Goal: Task Accomplishment & Management: Manage account settings

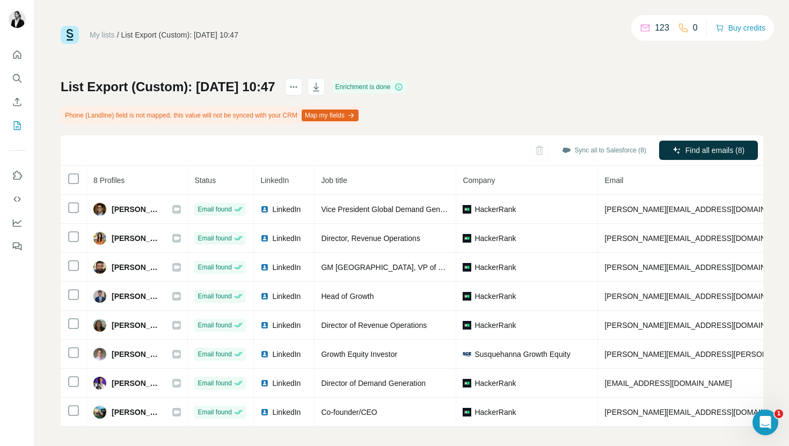
scroll to position [6, 0]
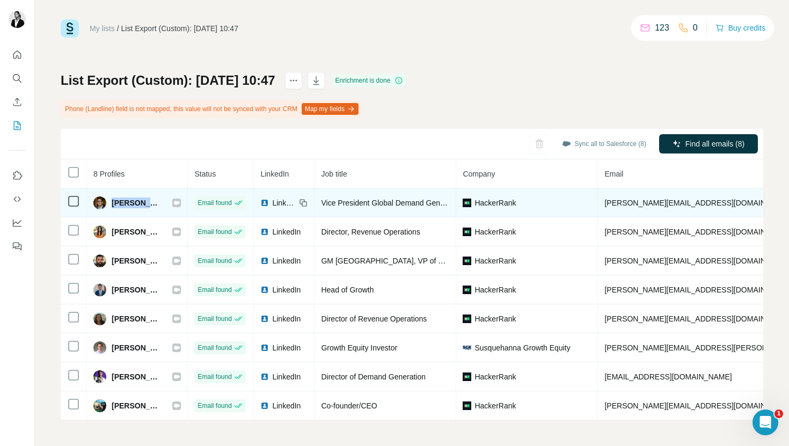
drag, startPoint x: 111, startPoint y: 204, endPoint x: 154, endPoint y: 205, distance: 43.5
click at [154, 205] on div "[PERSON_NAME]" at bounding box center [127, 202] width 68 height 13
copy span "Aadil Bandu"
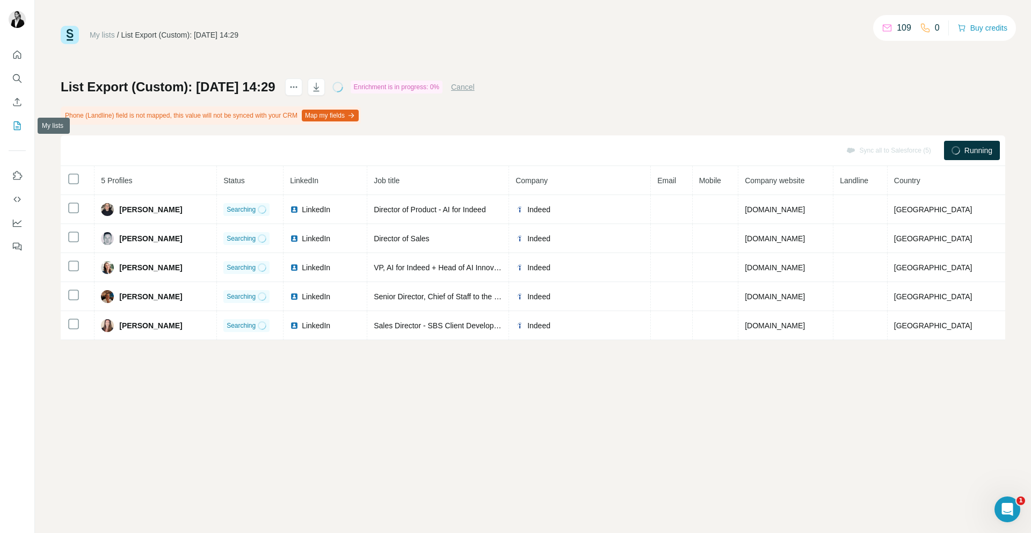
click at [23, 125] on button "My lists" at bounding box center [17, 125] width 17 height 19
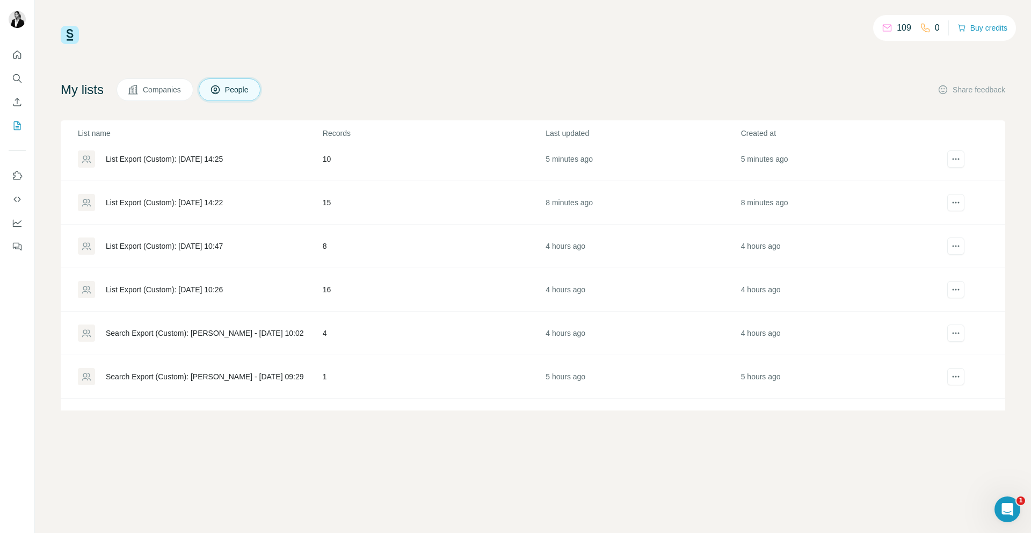
scroll to position [94, 0]
click at [264, 377] on div "Search Export (Custom): [PERSON_NAME] - [DATE] 09:29" at bounding box center [205, 378] width 198 height 11
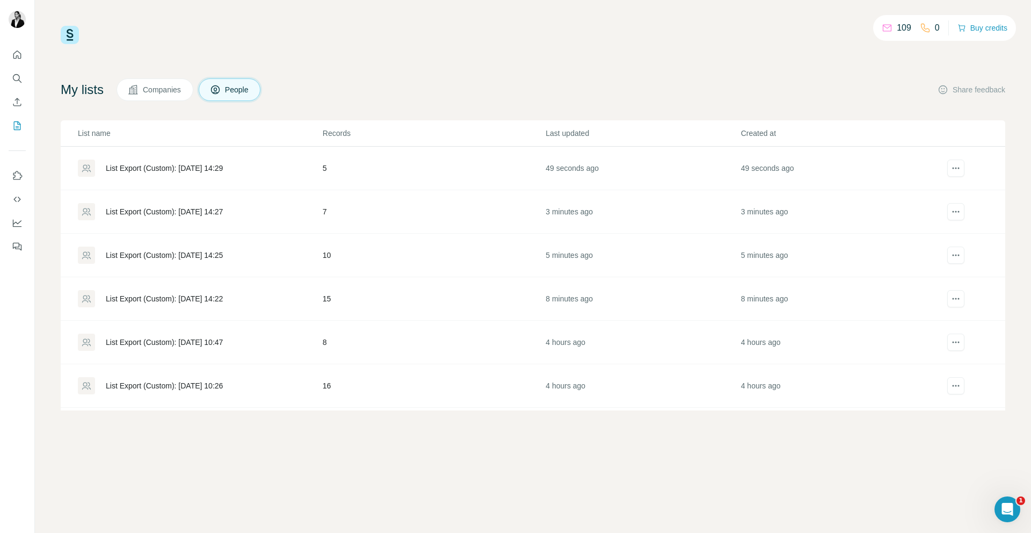
click at [208, 212] on div "List Export (Custom): [DATE] 14:27" at bounding box center [164, 211] width 117 height 11
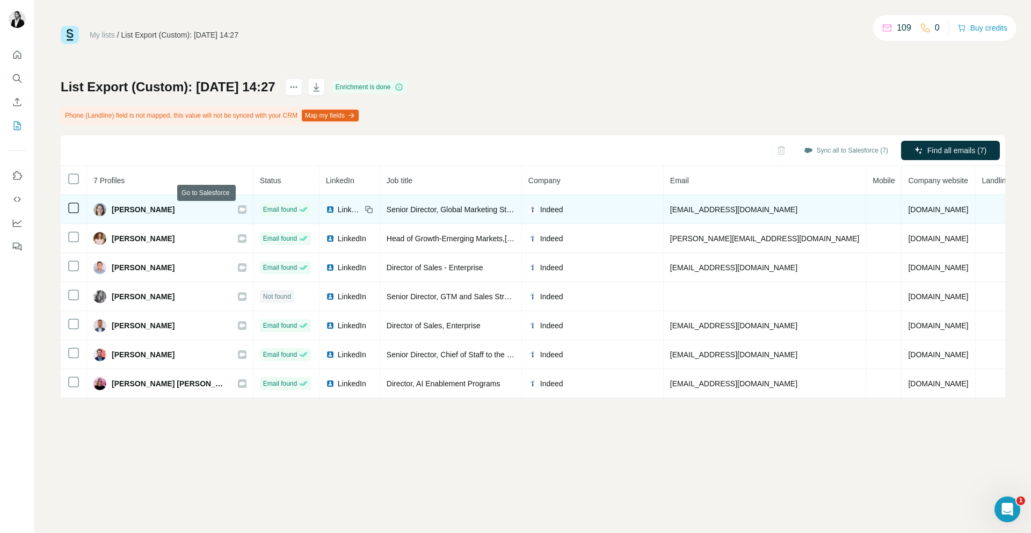
click at [239, 208] on icon at bounding box center [242, 209] width 6 height 4
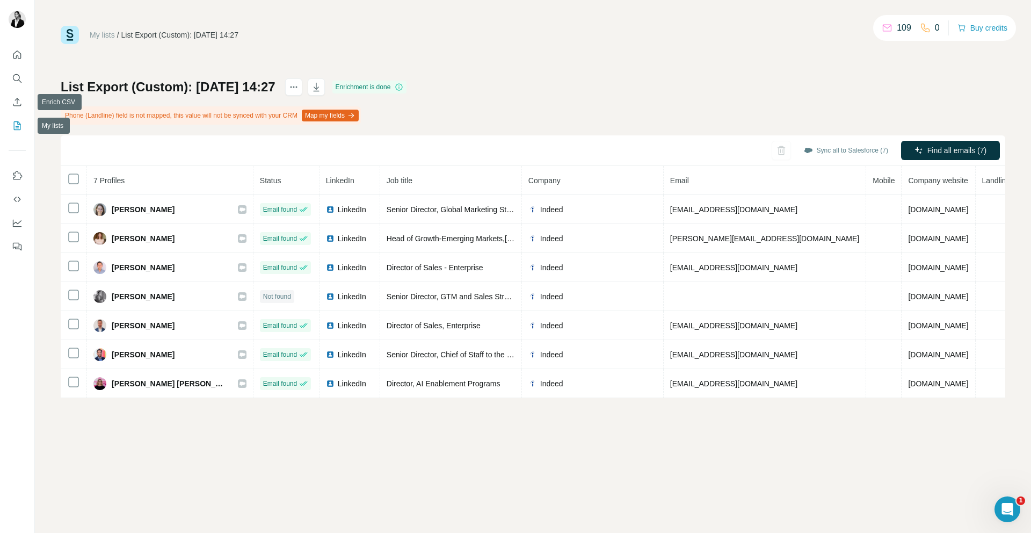
click at [19, 123] on icon "My lists" at bounding box center [17, 125] width 7 height 9
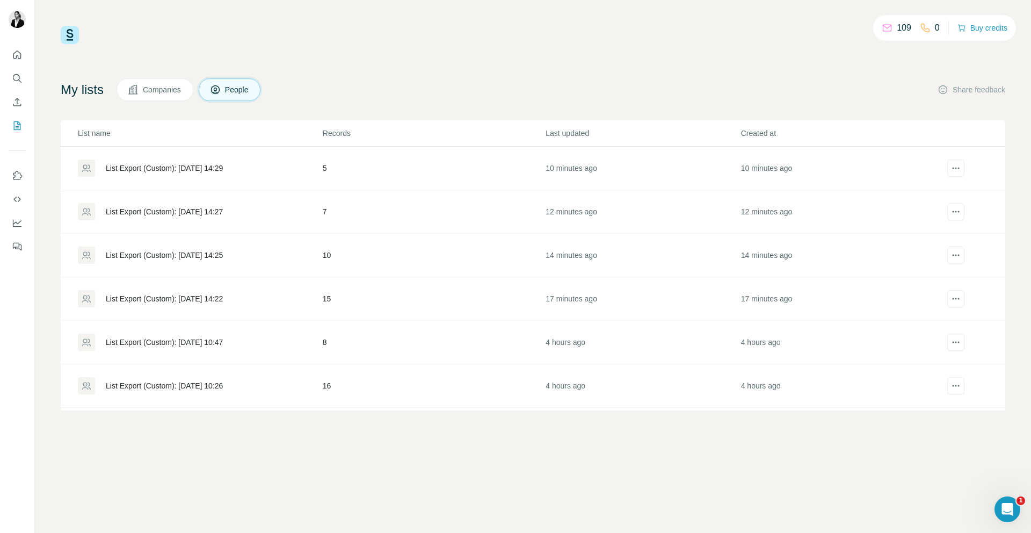
click at [228, 162] on div "List Export (Custom): [DATE] 14:29" at bounding box center [200, 167] width 244 height 17
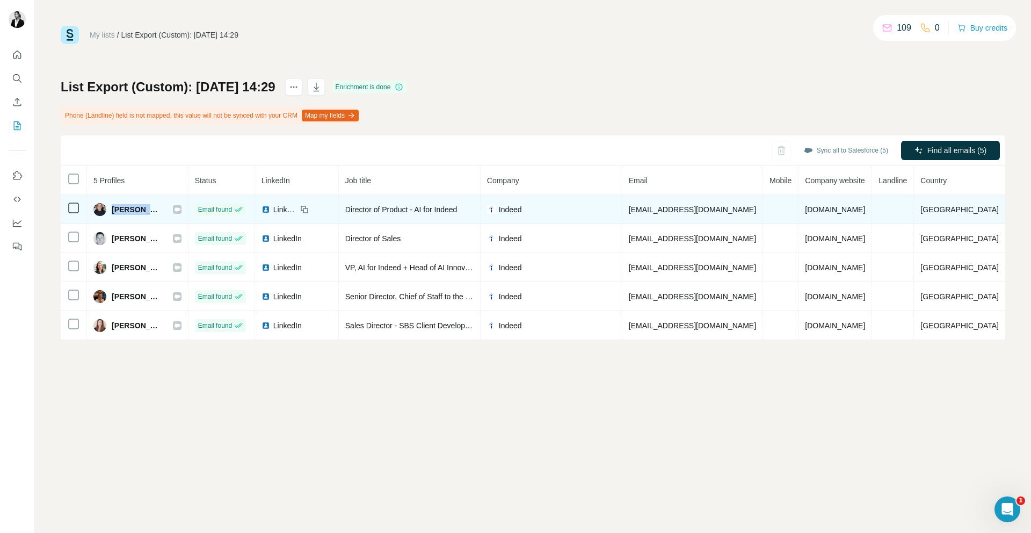
drag, startPoint x: 172, startPoint y: 211, endPoint x: 115, endPoint y: 210, distance: 56.9
click at [115, 210] on div "[PERSON_NAME]" at bounding box center [137, 209] width 88 height 13
copy span "[PERSON_NAME]"
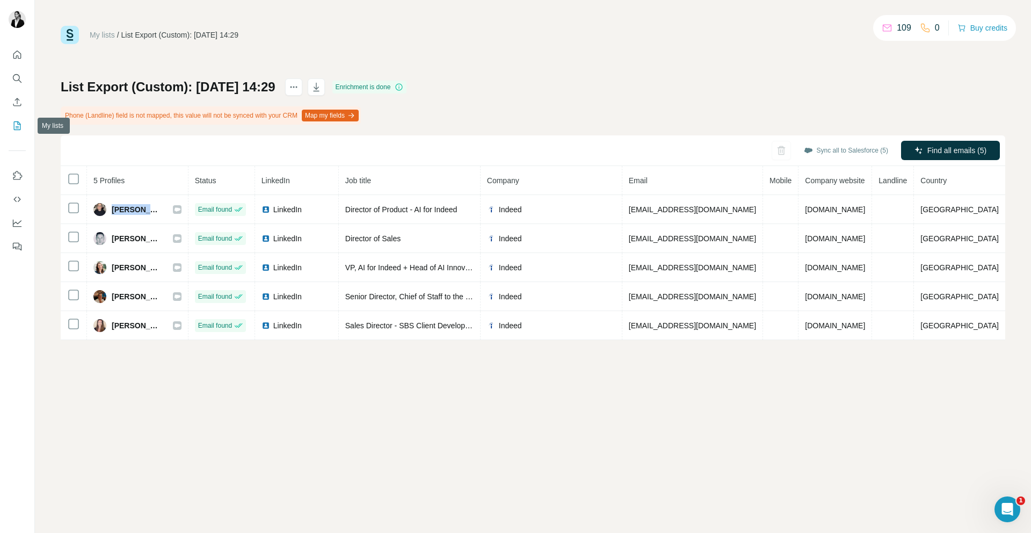
click at [19, 128] on icon "My lists" at bounding box center [17, 125] width 11 height 11
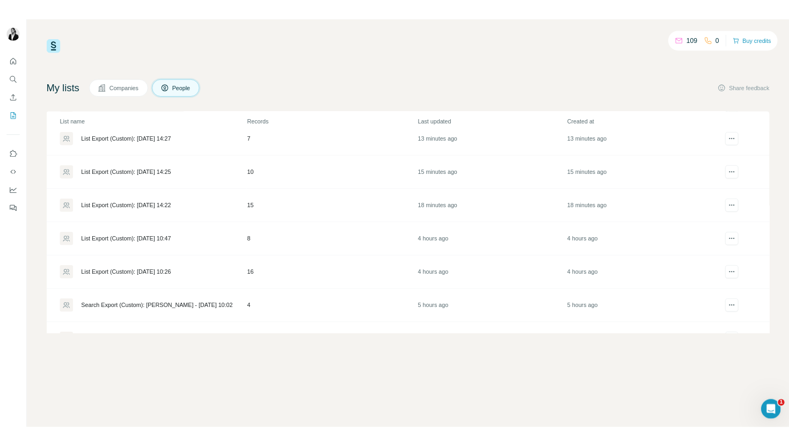
scroll to position [72, 0]
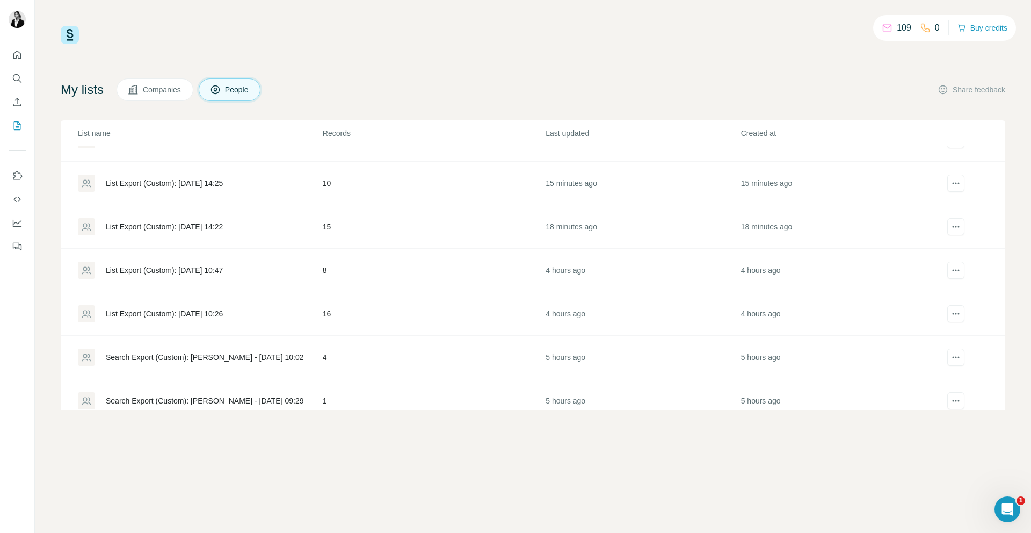
click at [187, 268] on div "List Export (Custom): [DATE] 10:47" at bounding box center [164, 270] width 117 height 11
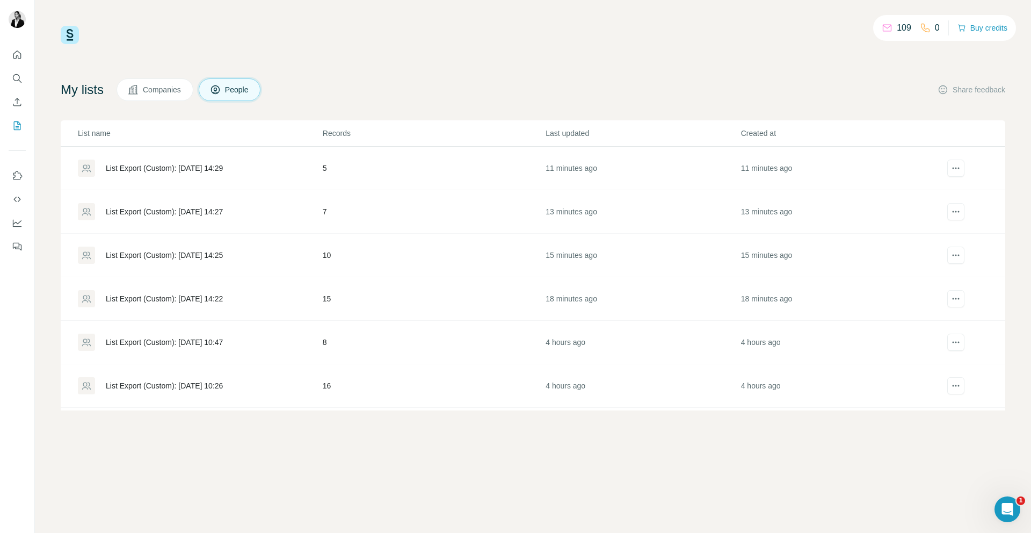
click at [177, 303] on div "List Export (Custom): [DATE] 14:22" at bounding box center [164, 298] width 117 height 11
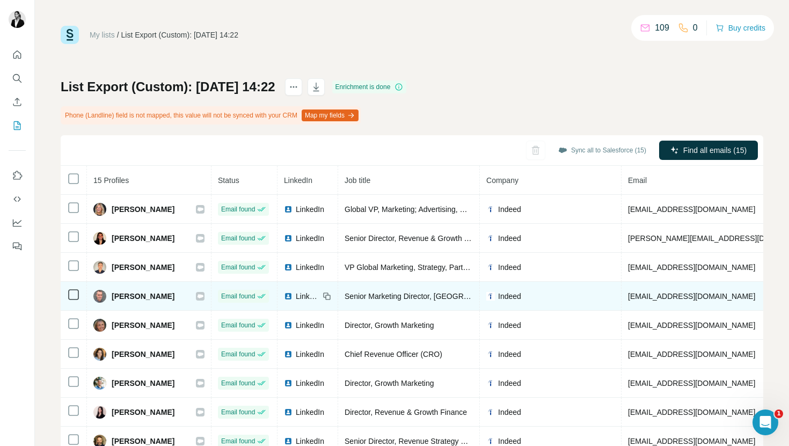
click at [107, 296] on div "[PERSON_NAME]" at bounding box center [133, 296] width 81 height 13
drag, startPoint x: 107, startPoint y: 296, endPoint x: 161, endPoint y: 296, distance: 53.1
click at [161, 296] on div "[PERSON_NAME]" at bounding box center [133, 296] width 81 height 13
click at [198, 295] on icon at bounding box center [201, 296] width 6 height 4
click at [284, 291] on div "LinkedIn" at bounding box center [301, 296] width 35 height 11
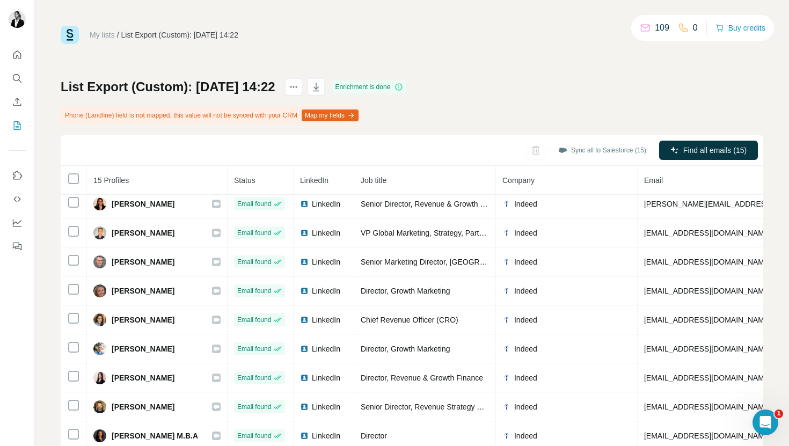
scroll to position [32, 0]
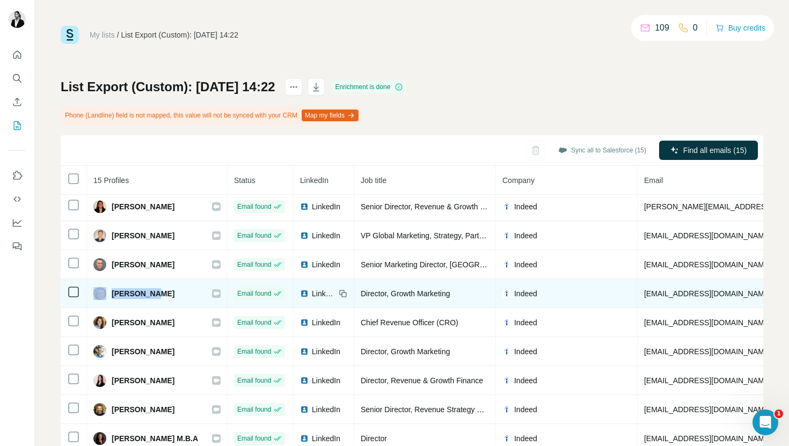
drag, startPoint x: 160, startPoint y: 293, endPoint x: 106, endPoint y: 294, distance: 53.7
click at [106, 294] on div "[PERSON_NAME]" at bounding box center [156, 293] width 127 height 13
copy div "[PERSON_NAME]"
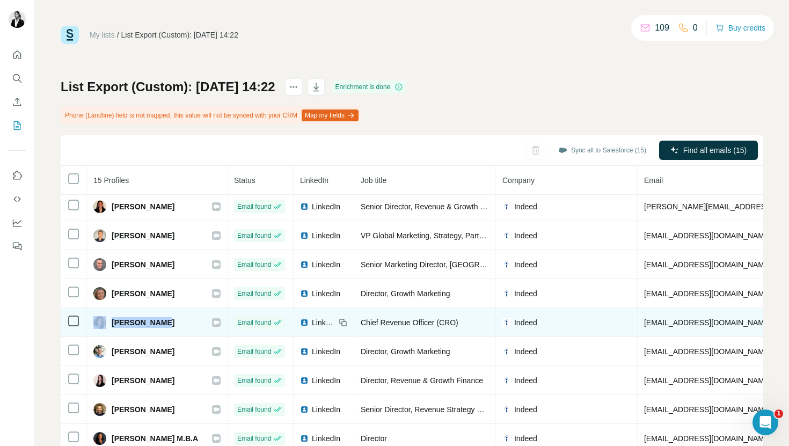
drag, startPoint x: 171, startPoint y: 324, endPoint x: 103, endPoint y: 321, distance: 68.2
click at [103, 321] on div "[PERSON_NAME]" at bounding box center [156, 322] width 127 height 13
copy div "[PERSON_NAME]"
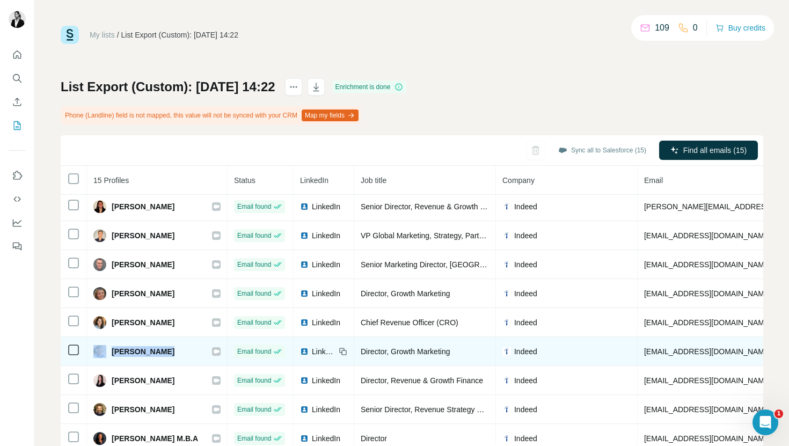
drag, startPoint x: 169, startPoint y: 354, endPoint x: 100, endPoint y: 354, distance: 68.7
click at [100, 354] on div "[PERSON_NAME]" at bounding box center [156, 351] width 127 height 13
click at [156, 353] on div "[PERSON_NAME]" at bounding box center [156, 351] width 127 height 13
drag, startPoint x: 164, startPoint y: 355, endPoint x: 113, endPoint y: 354, distance: 51.0
click at [112, 354] on div "[PERSON_NAME]" at bounding box center [156, 351] width 127 height 13
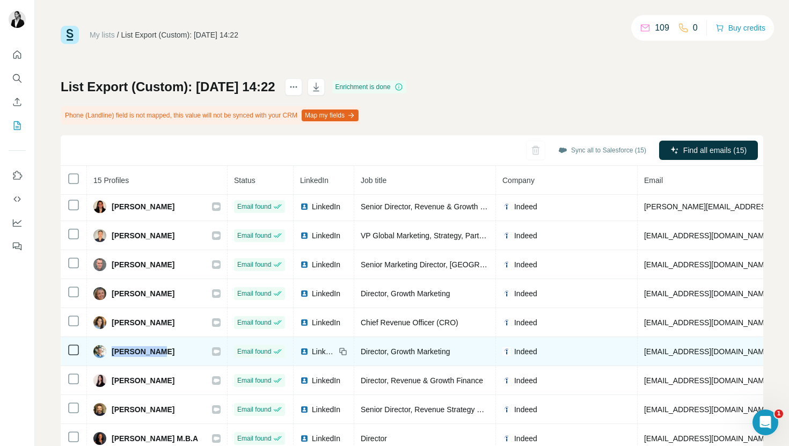
copy span "[PERSON_NAME]"
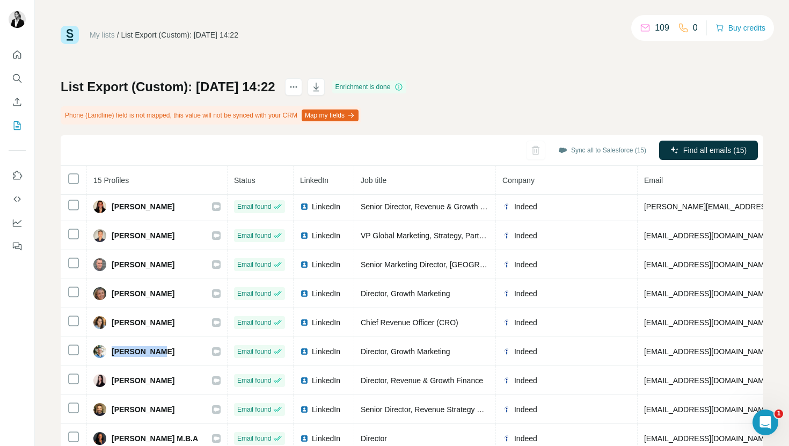
copy span "[PERSON_NAME]"
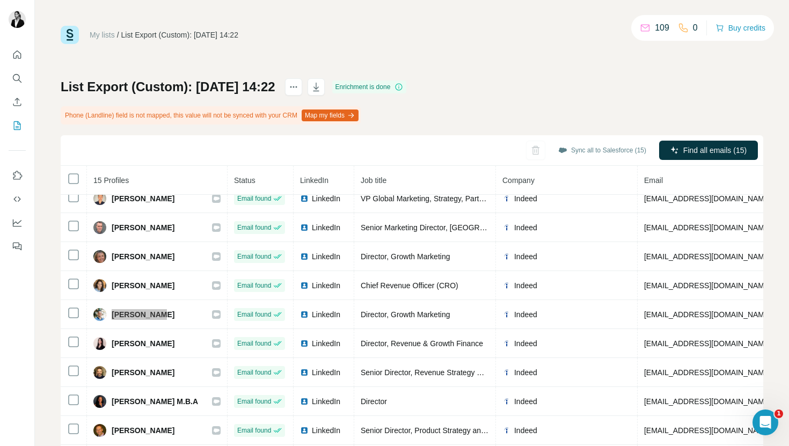
scroll to position [74, 0]
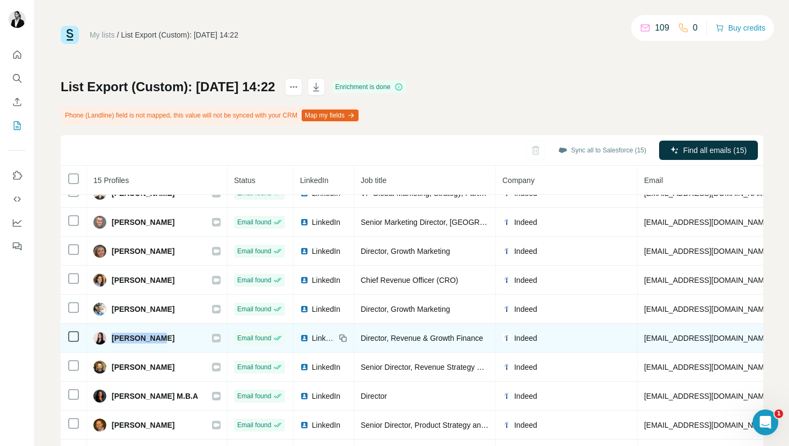
drag, startPoint x: 163, startPoint y: 342, endPoint x: 111, endPoint y: 337, distance: 51.8
click at [111, 337] on div "[PERSON_NAME]" at bounding box center [156, 338] width 127 height 13
copy span "[PERSON_NAME]"
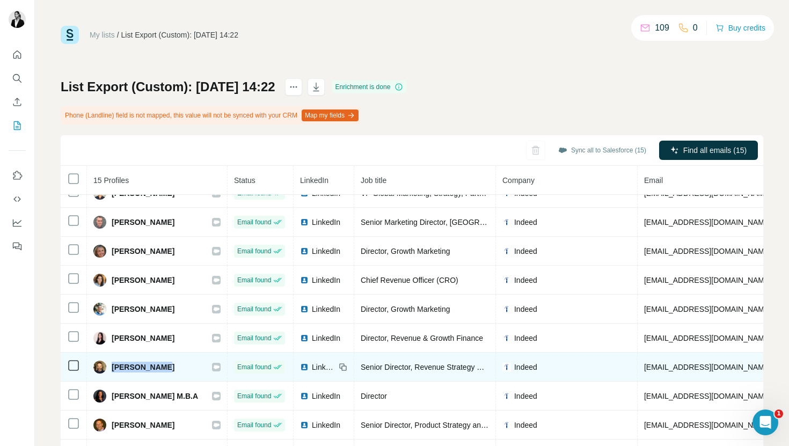
drag, startPoint x: 169, startPoint y: 368, endPoint x: 112, endPoint y: 368, distance: 56.9
click at [112, 368] on div "[PERSON_NAME]" at bounding box center [156, 367] width 127 height 13
copy span "[PERSON_NAME]"
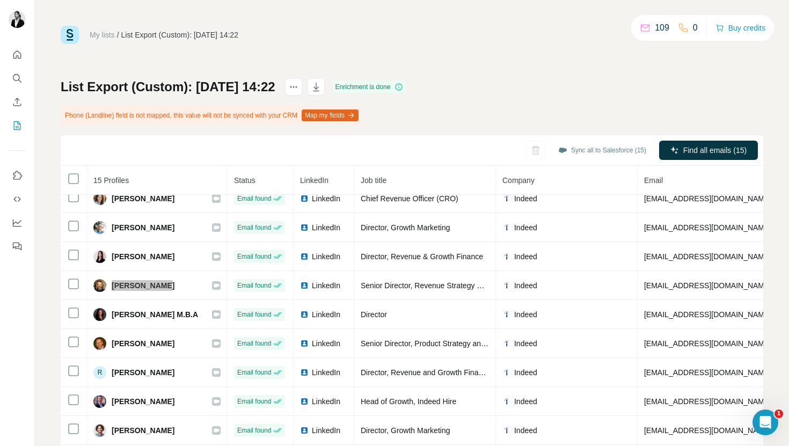
scroll to position [155, 0]
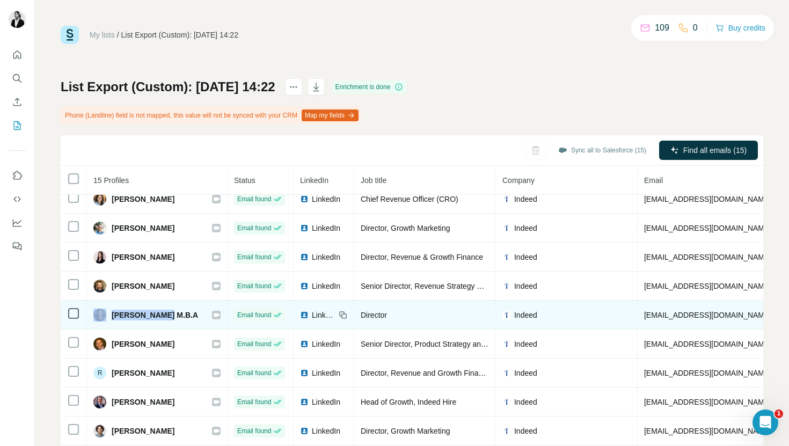
drag, startPoint x: 106, startPoint y: 317, endPoint x: 164, endPoint y: 318, distance: 57.4
click at [164, 318] on div "[PERSON_NAME] M.B.A" at bounding box center [145, 315] width 105 height 13
copy div "[PERSON_NAME]"
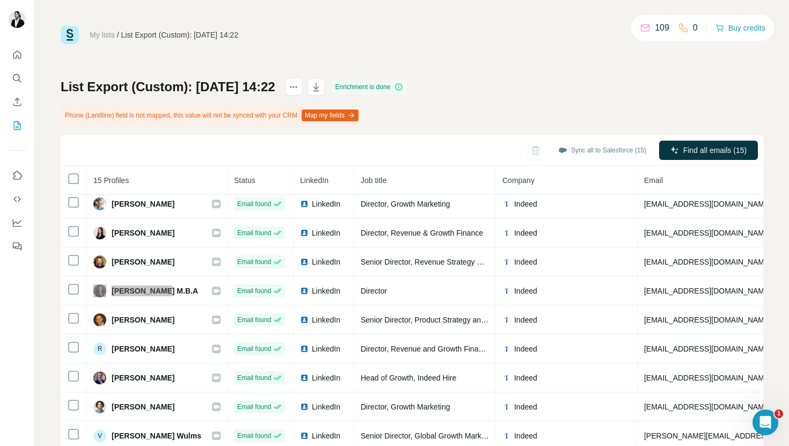
scroll to position [180, 0]
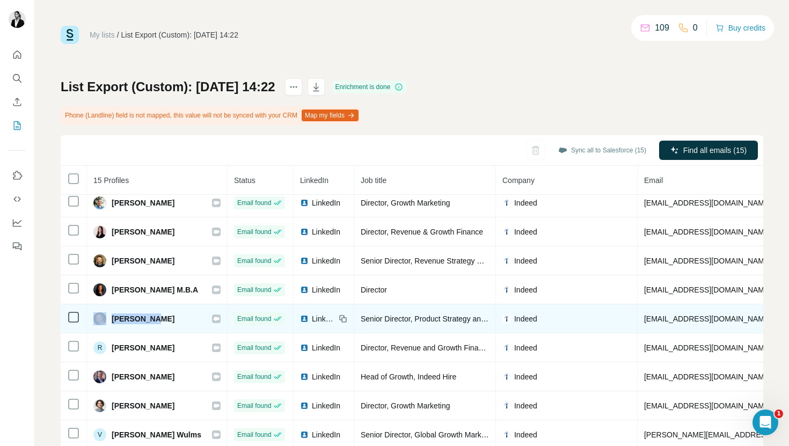
drag, startPoint x: 108, startPoint y: 321, endPoint x: 161, endPoint y: 322, distance: 53.2
click at [161, 322] on div "[PERSON_NAME]" at bounding box center [156, 318] width 127 height 13
copy div "[PERSON_NAME]"
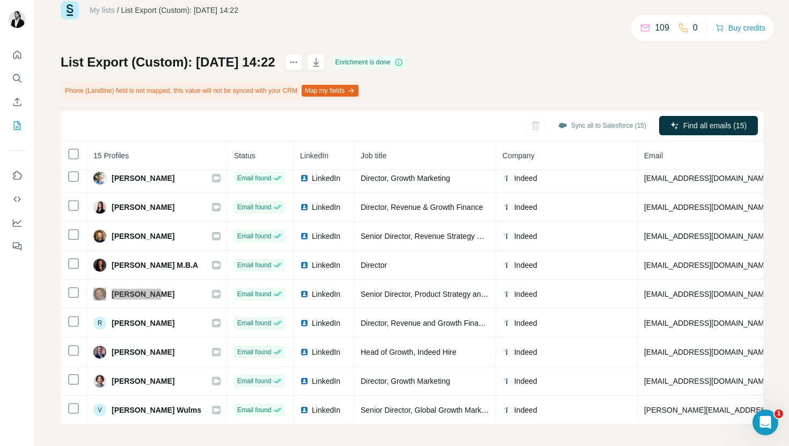
scroll to position [25, 0]
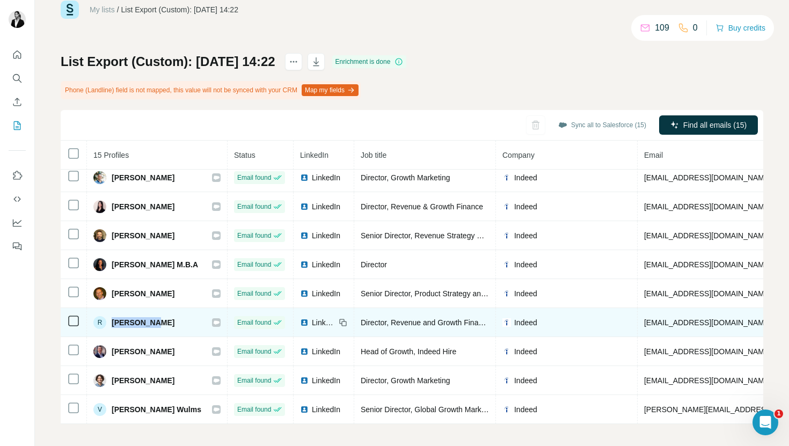
drag, startPoint x: 166, startPoint y: 326, endPoint x: 109, endPoint y: 320, distance: 57.2
click at [109, 320] on div "R [PERSON_NAME]" at bounding box center [156, 322] width 127 height 13
copy span "[PERSON_NAME]"
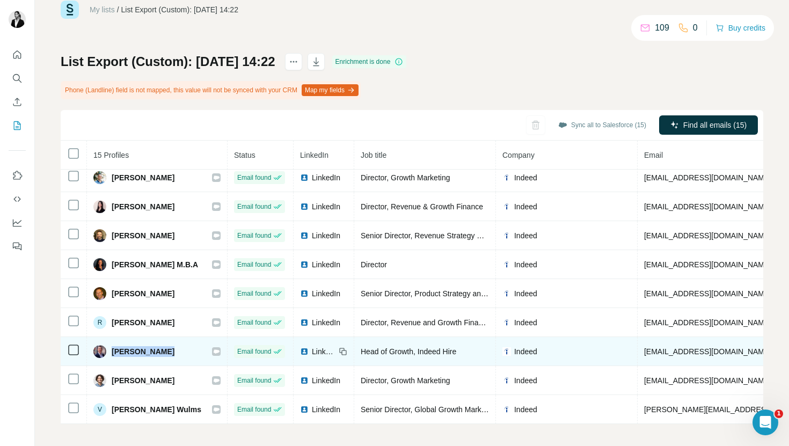
drag, startPoint x: 170, startPoint y: 355, endPoint x: 113, endPoint y: 355, distance: 57.4
click at [113, 355] on div "[PERSON_NAME]" at bounding box center [156, 351] width 127 height 13
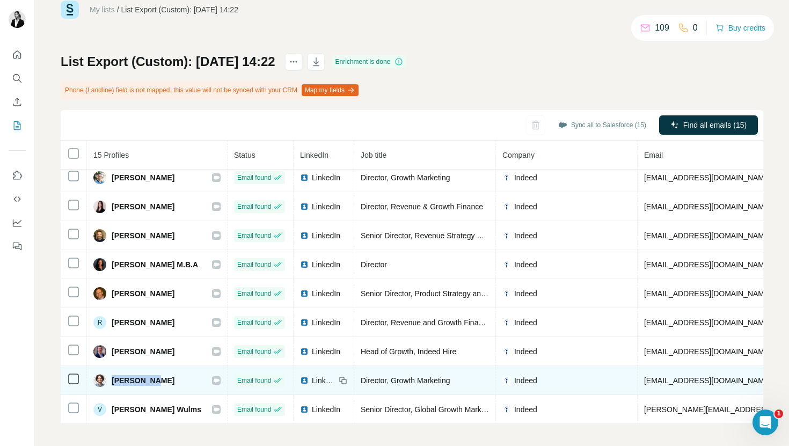
drag, startPoint x: 159, startPoint y: 379, endPoint x: 111, endPoint y: 379, distance: 48.3
click at [111, 379] on div "[PERSON_NAME]" at bounding box center [156, 380] width 127 height 13
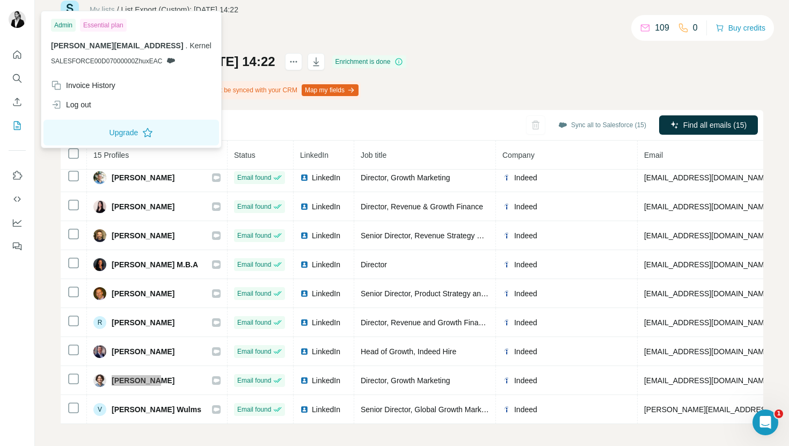
scroll to position [29, 0]
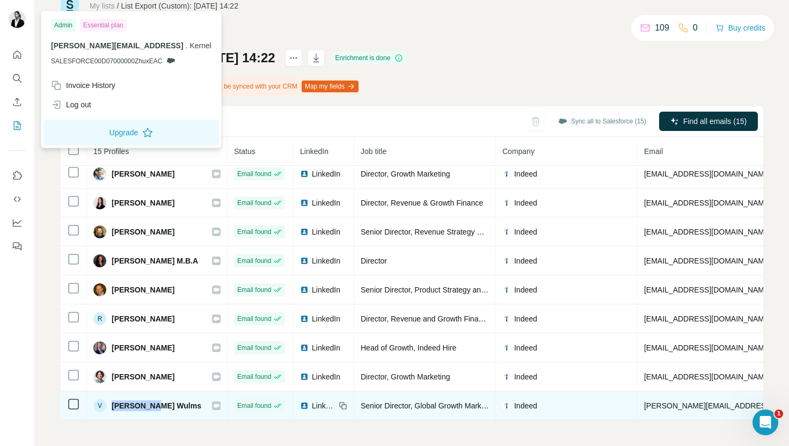
drag, startPoint x: 165, startPoint y: 409, endPoint x: 108, endPoint y: 409, distance: 56.4
click at [109, 409] on div "V [PERSON_NAME] Wulms" at bounding box center [156, 405] width 127 height 13
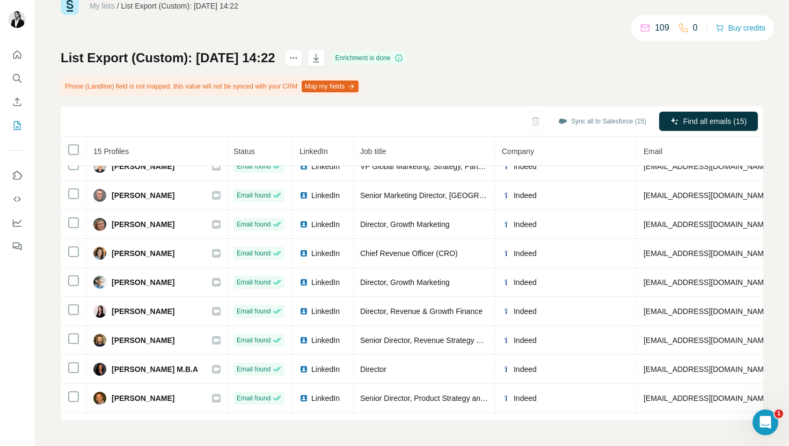
scroll to position [0, 1]
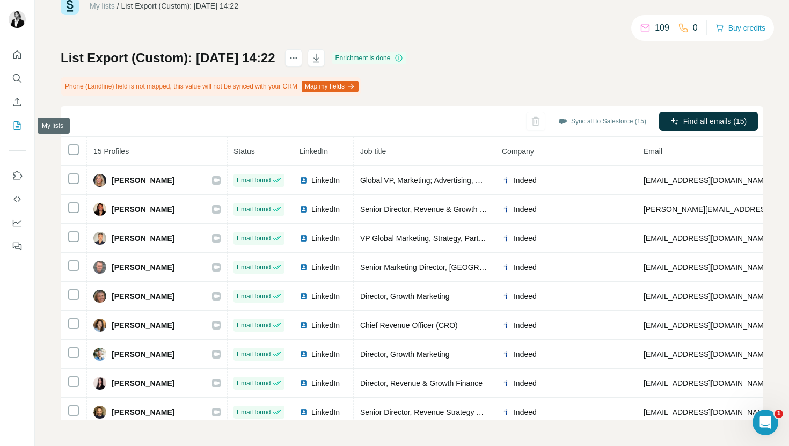
click at [18, 129] on icon "My lists" at bounding box center [17, 125] width 11 height 11
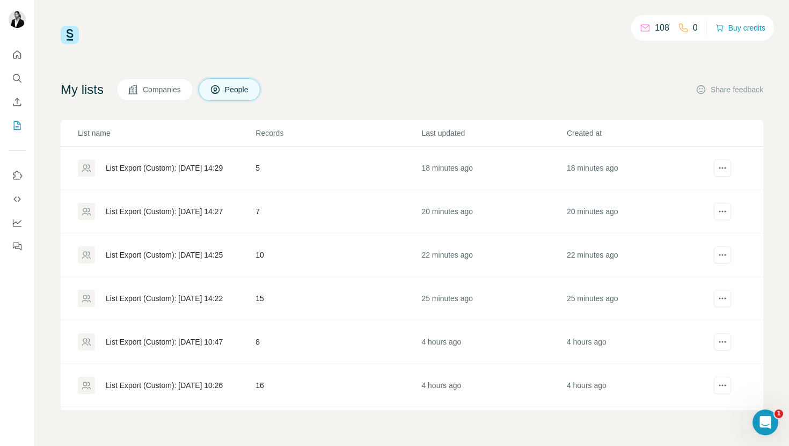
click at [187, 254] on div "List Export (Custom): [DATE] 14:25" at bounding box center [164, 255] width 117 height 11
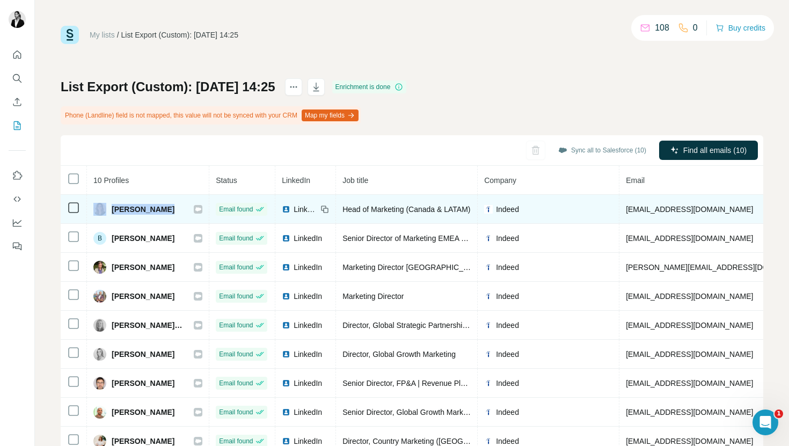
drag, startPoint x: 184, startPoint y: 209, endPoint x: 92, endPoint y: 209, distance: 91.8
click at [92, 209] on td "[PERSON_NAME]" at bounding box center [148, 209] width 122 height 29
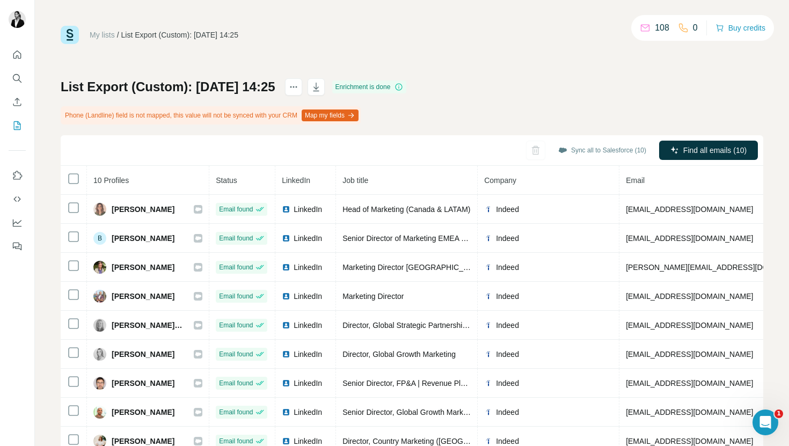
click at [167, 176] on th "10 Profiles" at bounding box center [148, 180] width 122 height 29
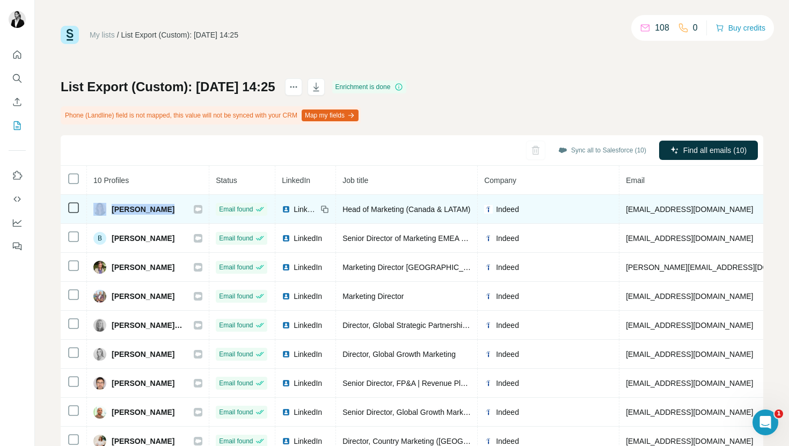
drag, startPoint x: 184, startPoint y: 209, endPoint x: 108, endPoint y: 210, distance: 75.7
click at [108, 210] on div "[PERSON_NAME]" at bounding box center [147, 209] width 109 height 13
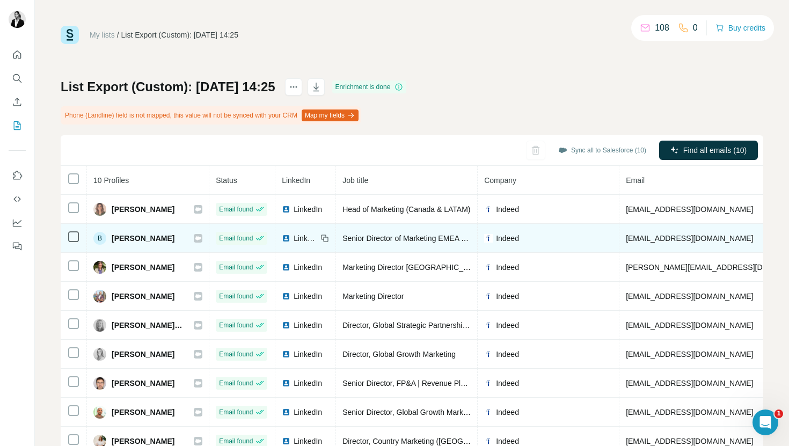
click at [185, 240] on div "B [PERSON_NAME]" at bounding box center [147, 238] width 109 height 13
drag, startPoint x: 185, startPoint y: 240, endPoint x: 110, endPoint y: 240, distance: 75.2
click at [110, 240] on div "B [PERSON_NAME]" at bounding box center [147, 238] width 109 height 13
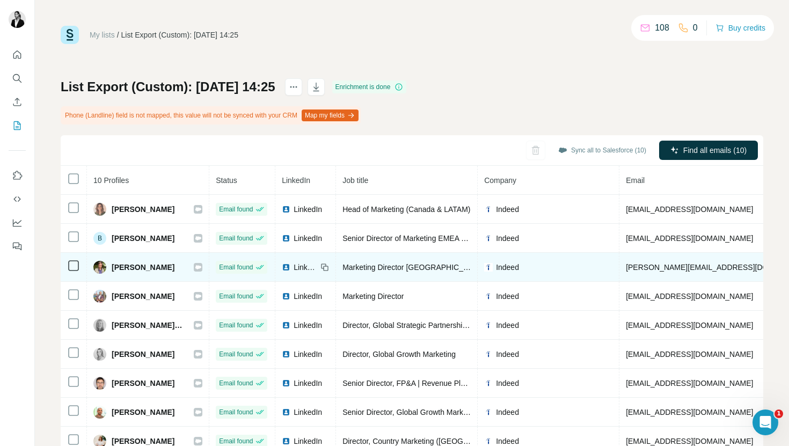
click at [176, 273] on div "[PERSON_NAME]" at bounding box center [147, 267] width 109 height 13
drag, startPoint x: 180, startPoint y: 269, endPoint x: 110, endPoint y: 269, distance: 70.3
click at [110, 269] on div "[PERSON_NAME]" at bounding box center [147, 267] width 109 height 13
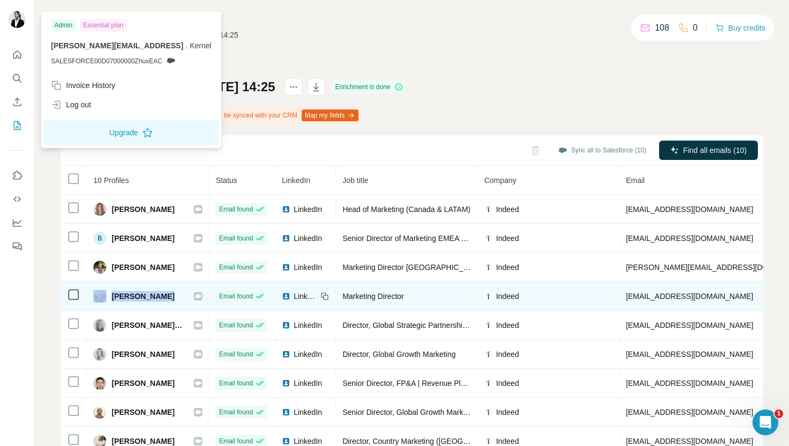
drag, startPoint x: 108, startPoint y: 297, endPoint x: 167, endPoint y: 298, distance: 59.1
click at [167, 298] on div "[PERSON_NAME]" at bounding box center [147, 296] width 109 height 13
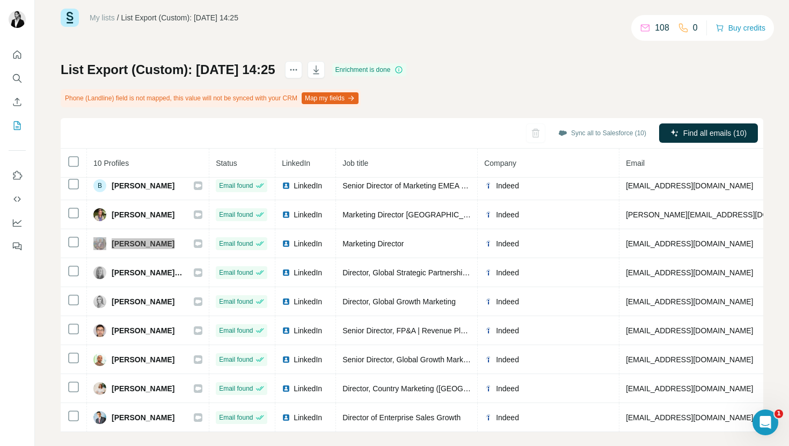
scroll to position [26, 0]
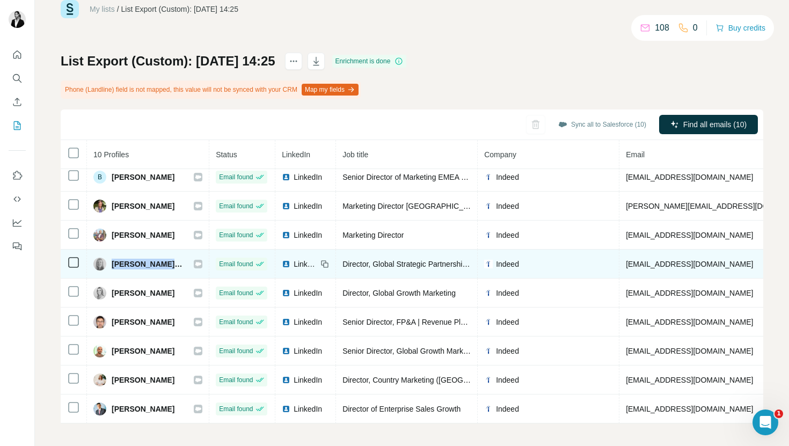
drag, startPoint x: 111, startPoint y: 265, endPoint x: 178, endPoint y: 265, distance: 67.1
click at [178, 265] on span "[PERSON_NAME], MBA" at bounding box center [147, 264] width 71 height 11
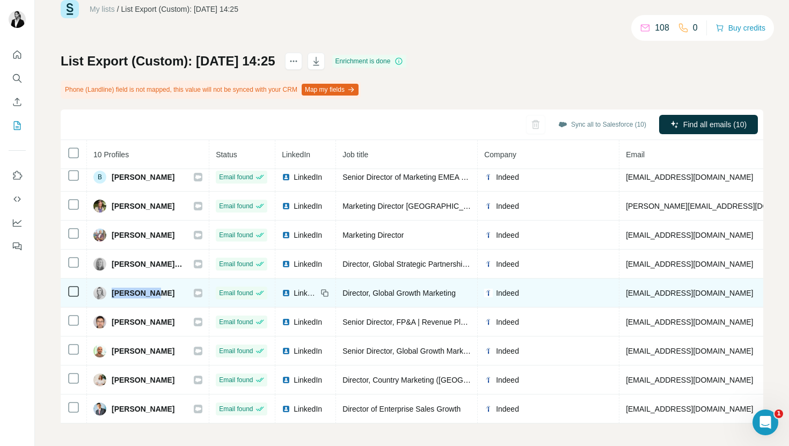
drag, startPoint x: 110, startPoint y: 294, endPoint x: 151, endPoint y: 294, distance: 41.3
click at [151, 294] on div "[PERSON_NAME]" at bounding box center [147, 293] width 109 height 13
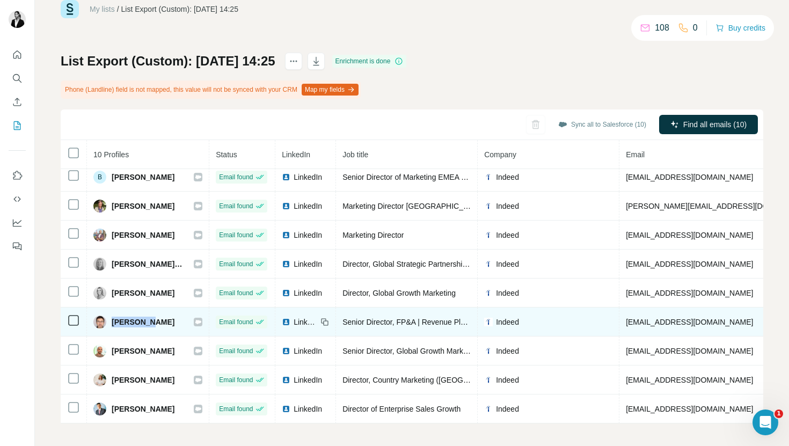
drag, startPoint x: 163, startPoint y: 322, endPoint x: 114, endPoint y: 320, distance: 48.9
click at [114, 321] on div "[PERSON_NAME]" at bounding box center [147, 322] width 109 height 13
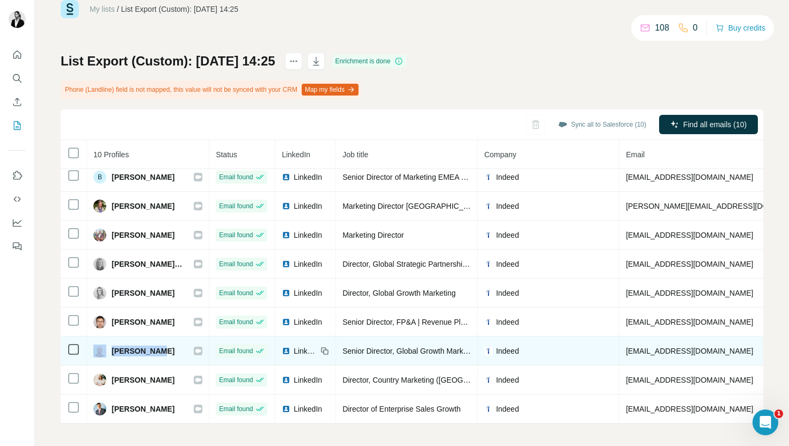
drag, startPoint x: 174, startPoint y: 354, endPoint x: 107, endPoint y: 351, distance: 67.2
click at [108, 351] on div "[PERSON_NAME]" at bounding box center [147, 351] width 109 height 13
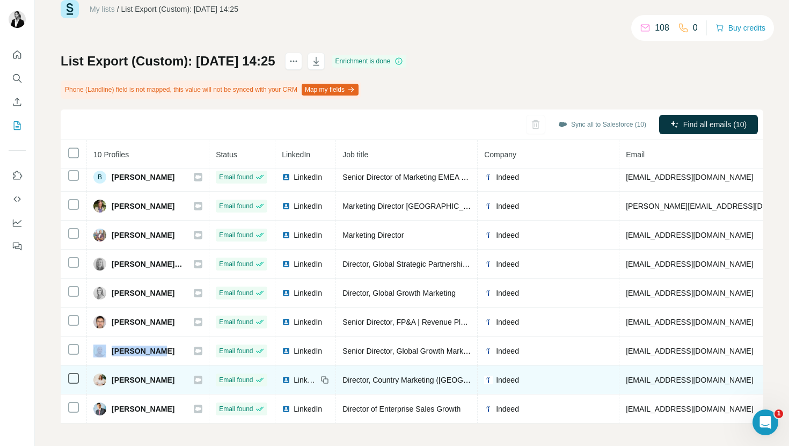
drag, startPoint x: 110, startPoint y: 382, endPoint x: 185, endPoint y: 383, distance: 74.6
click at [185, 383] on div "[PERSON_NAME]" at bounding box center [147, 380] width 109 height 13
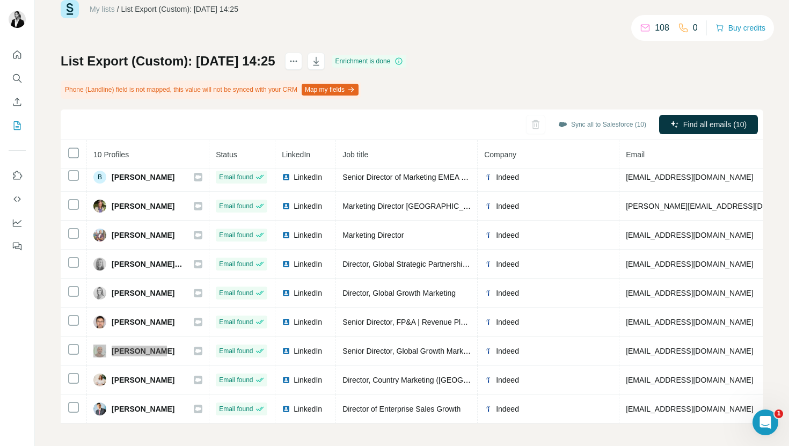
scroll to position [29, 0]
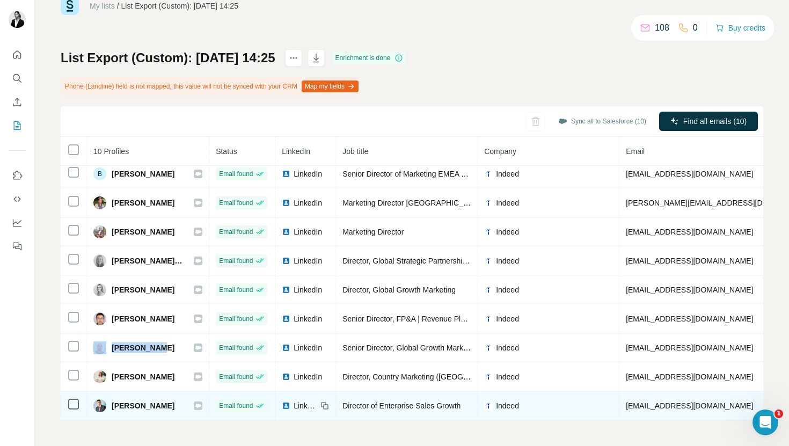
drag, startPoint x: 110, startPoint y: 405, endPoint x: 166, endPoint y: 405, distance: 56.4
click at [166, 405] on div "[PERSON_NAME]" at bounding box center [147, 405] width 109 height 13
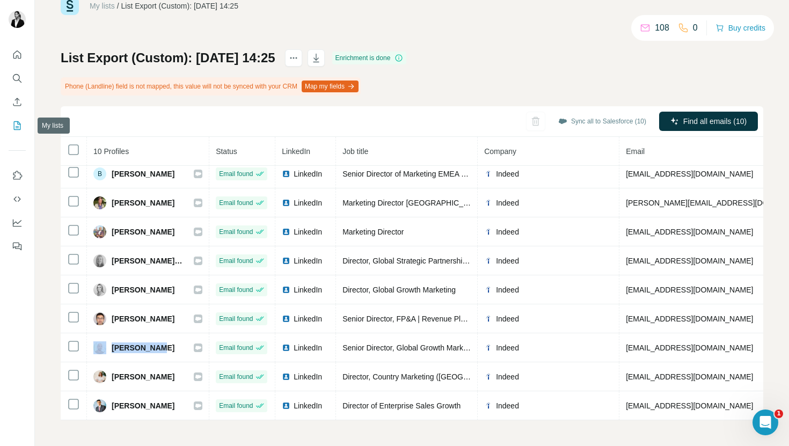
click at [21, 128] on icon "My lists" at bounding box center [17, 125] width 11 height 11
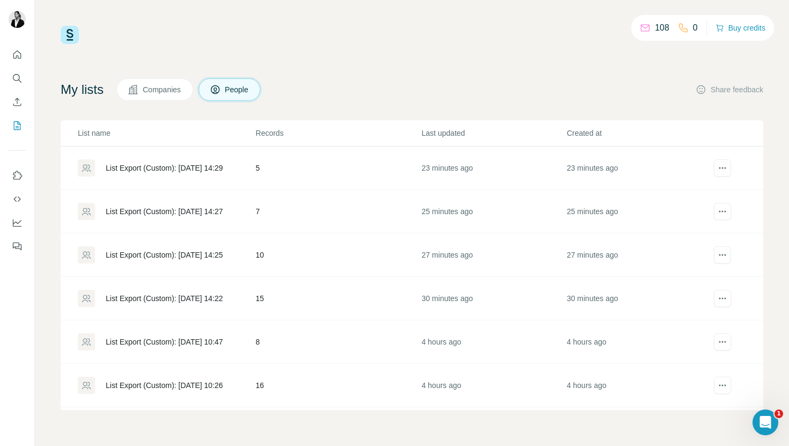
click at [167, 210] on div "List Export (Custom): [DATE] 14:27" at bounding box center [164, 211] width 117 height 11
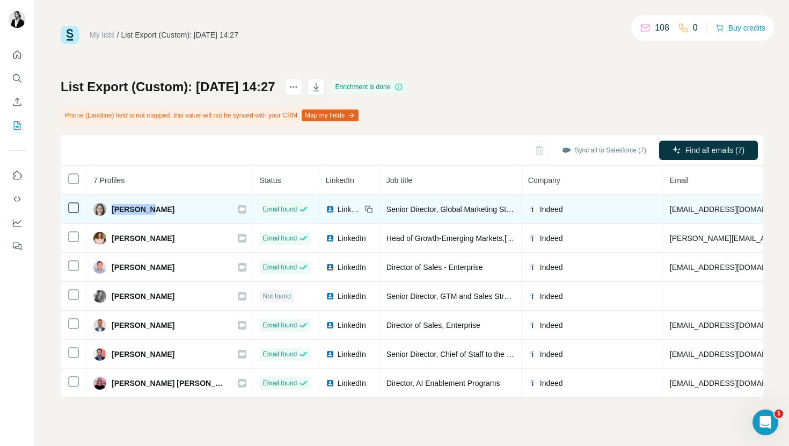
drag, startPoint x: 111, startPoint y: 210, endPoint x: 156, endPoint y: 212, distance: 44.6
click at [156, 212] on div "[PERSON_NAME]" at bounding box center [133, 209] width 81 height 13
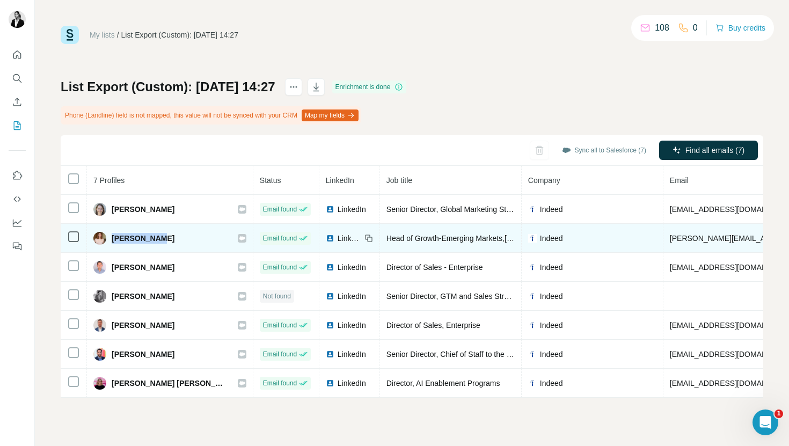
drag, startPoint x: 112, startPoint y: 238, endPoint x: 154, endPoint y: 239, distance: 41.3
click at [154, 239] on span "[PERSON_NAME]" at bounding box center [143, 238] width 63 height 11
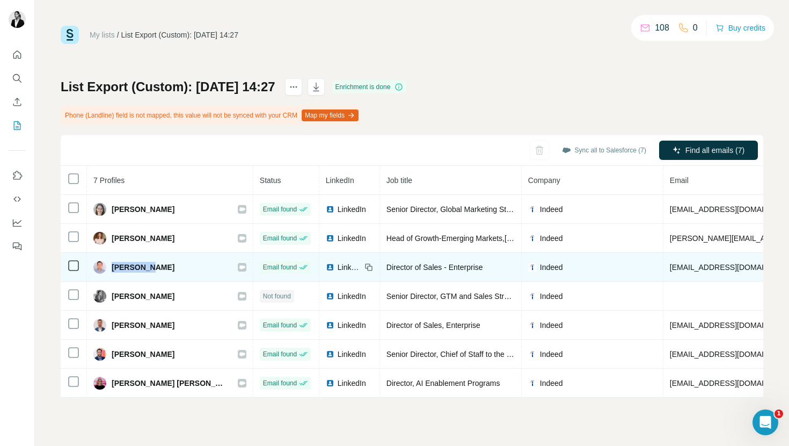
drag, startPoint x: 112, startPoint y: 267, endPoint x: 151, endPoint y: 269, distance: 38.7
click at [151, 269] on span "[PERSON_NAME]" at bounding box center [143, 267] width 63 height 11
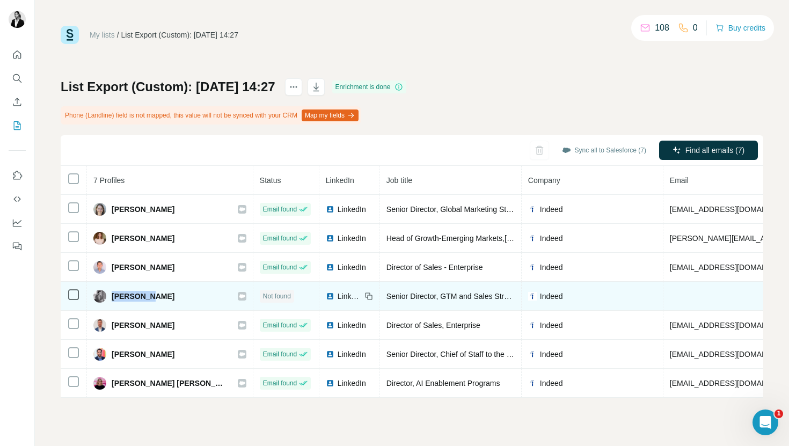
drag, startPoint x: 112, startPoint y: 298, endPoint x: 147, endPoint y: 297, distance: 34.9
click at [147, 297] on span "[PERSON_NAME]" at bounding box center [143, 296] width 63 height 11
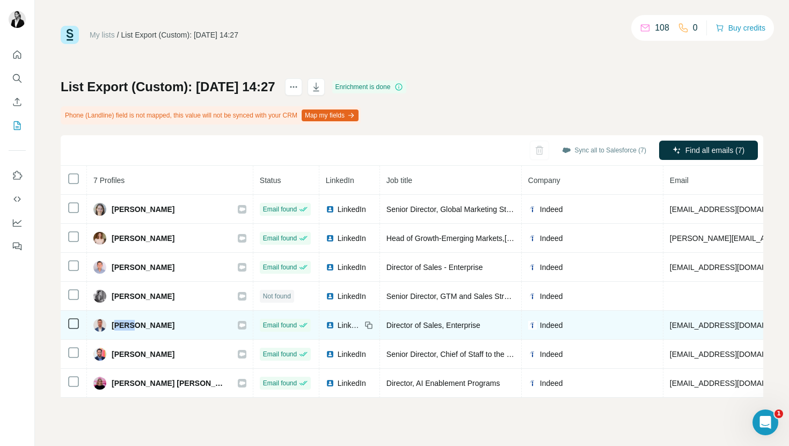
drag, startPoint x: 114, startPoint y: 326, endPoint x: 121, endPoint y: 327, distance: 6.5
click at [121, 327] on span "[PERSON_NAME]" at bounding box center [143, 325] width 63 height 11
click at [111, 327] on div "[PERSON_NAME]" at bounding box center [133, 325] width 81 height 13
drag, startPoint x: 111, startPoint y: 326, endPoint x: 159, endPoint y: 327, distance: 48.3
click at [159, 327] on div "[PERSON_NAME]" at bounding box center [133, 325] width 81 height 13
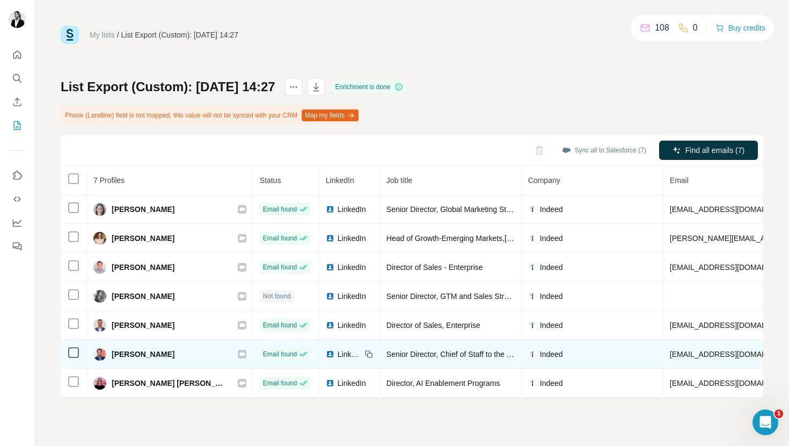
click at [114, 352] on span "[PERSON_NAME]" at bounding box center [143, 354] width 63 height 11
drag, startPoint x: 113, startPoint y: 353, endPoint x: 163, endPoint y: 354, distance: 49.9
click at [163, 354] on div "[PERSON_NAME]" at bounding box center [169, 354] width 153 height 13
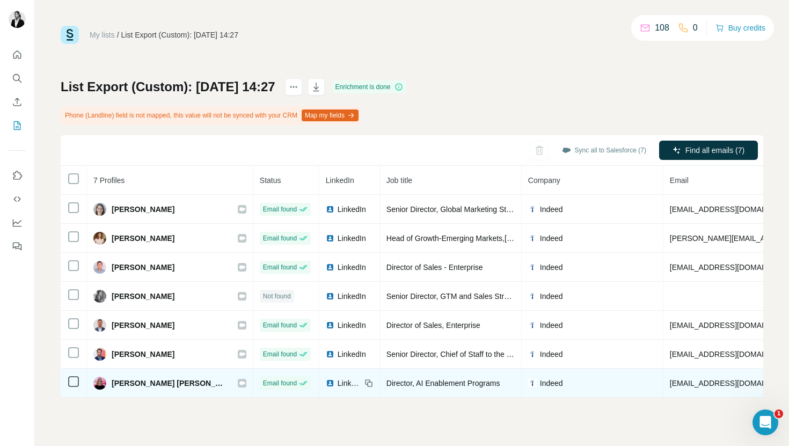
click at [112, 383] on span "[PERSON_NAME] [PERSON_NAME]" at bounding box center [169, 383] width 115 height 11
drag, startPoint x: 111, startPoint y: 384, endPoint x: 155, endPoint y: 384, distance: 44.0
click at [155, 384] on div "[PERSON_NAME] [PERSON_NAME]" at bounding box center [160, 383] width 134 height 13
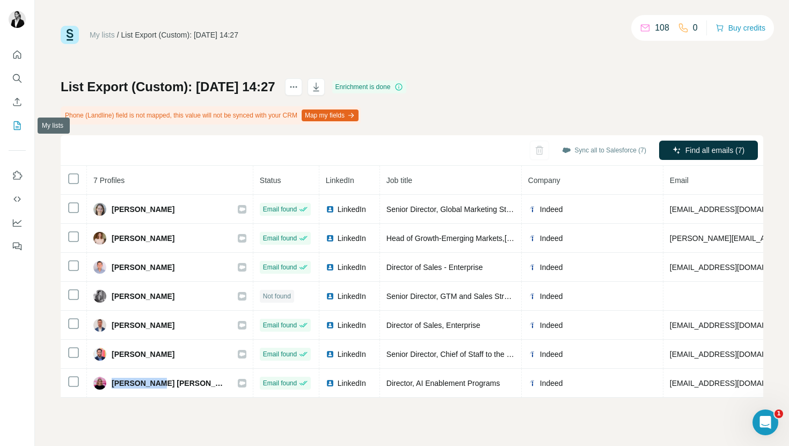
click at [22, 128] on icon "My lists" at bounding box center [17, 125] width 11 height 11
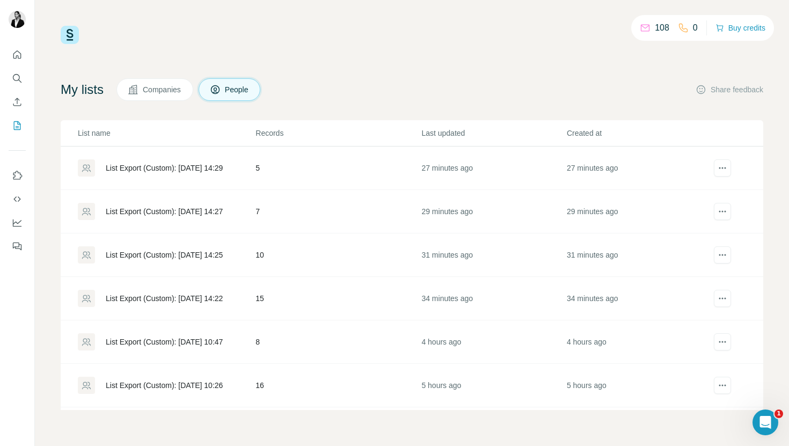
click at [141, 170] on div "List Export (Custom): [DATE] 14:29" at bounding box center [164, 168] width 117 height 11
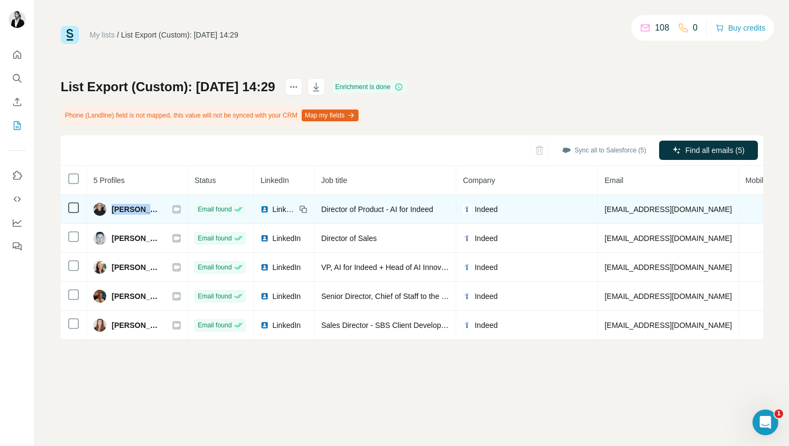
drag, startPoint x: 113, startPoint y: 211, endPoint x: 163, endPoint y: 211, distance: 49.4
click at [163, 211] on div "[PERSON_NAME]" at bounding box center [136, 209] width 87 height 13
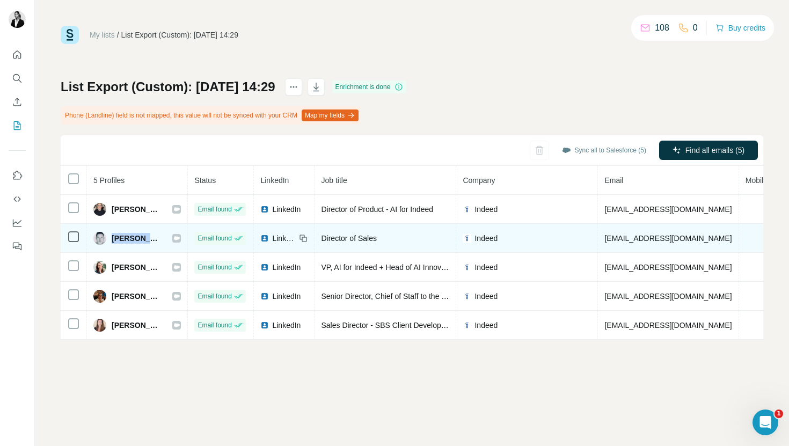
drag, startPoint x: 113, startPoint y: 239, endPoint x: 144, endPoint y: 242, distance: 31.2
click at [144, 242] on span "[PERSON_NAME]" at bounding box center [137, 238] width 50 height 11
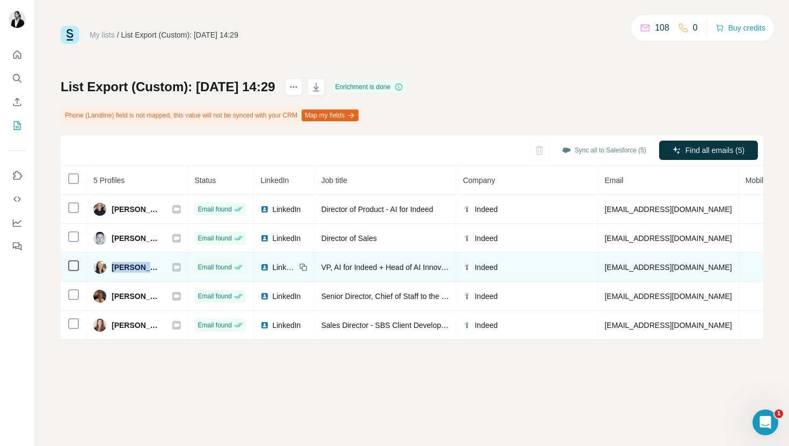
drag, startPoint x: 111, startPoint y: 266, endPoint x: 149, endPoint y: 266, distance: 38.1
click at [149, 266] on div "[PERSON_NAME]" at bounding box center [127, 267] width 68 height 13
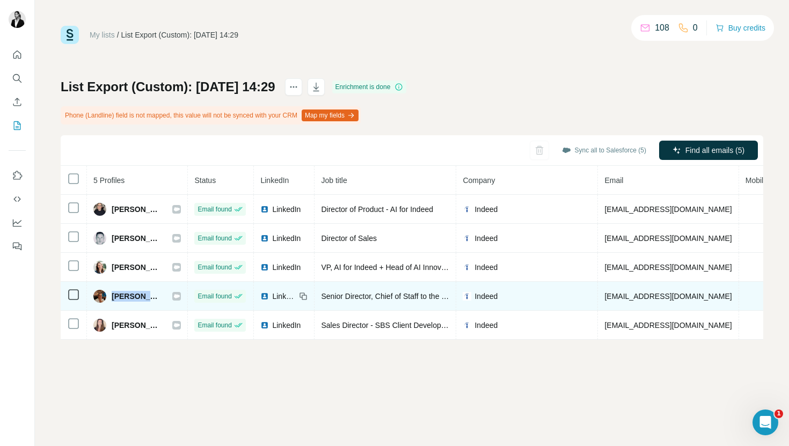
drag, startPoint x: 111, startPoint y: 296, endPoint x: 146, endPoint y: 297, distance: 35.5
click at [146, 297] on div "[PERSON_NAME]" at bounding box center [127, 296] width 68 height 13
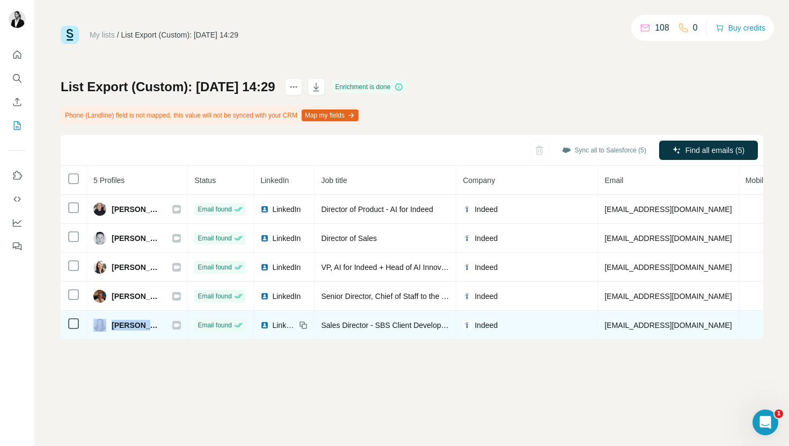
drag, startPoint x: 107, startPoint y: 326, endPoint x: 145, endPoint y: 327, distance: 37.6
click at [145, 327] on div "[PERSON_NAME]" at bounding box center [127, 325] width 68 height 13
